Goal: Information Seeking & Learning: Learn about a topic

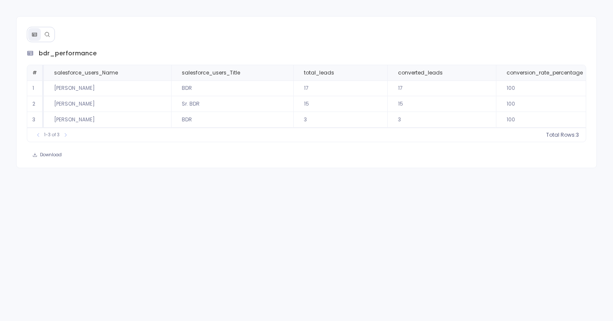
click at [40, 34] on button at bounding box center [34, 34] width 13 height 13
click at [49, 35] on icon at bounding box center [47, 35] width 6 height 6
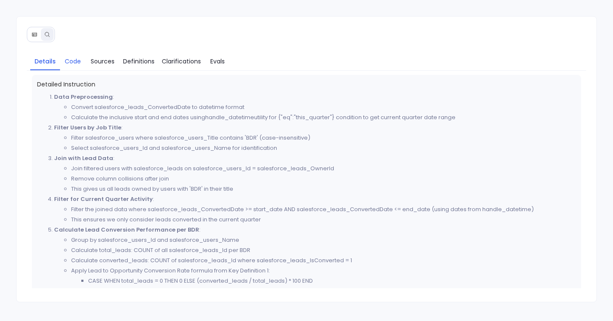
click at [78, 61] on span "Code" at bounding box center [73, 61] width 16 height 9
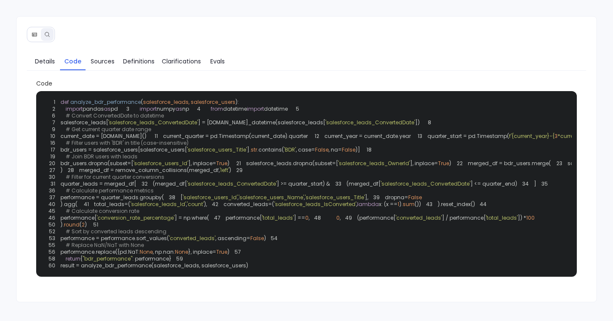
click at [86, 41] on div "Details Code Sources Definitions Clarifications Evals Code 1 def analyze_bdr_pe…" at bounding box center [306, 159] width 581 height 287
